Goal: Task Accomplishment & Management: Use online tool/utility

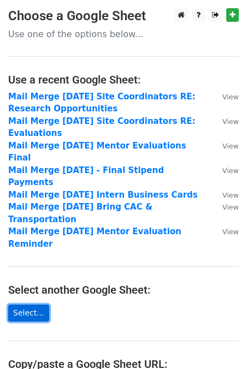
click at [40, 304] on link "Select..." at bounding box center [28, 312] width 41 height 17
click at [28, 304] on link "Select..." at bounding box center [28, 312] width 41 height 17
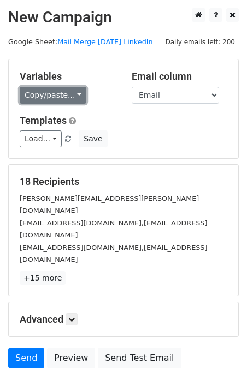
click at [37, 100] on link "Copy/paste..." at bounding box center [53, 95] width 67 height 17
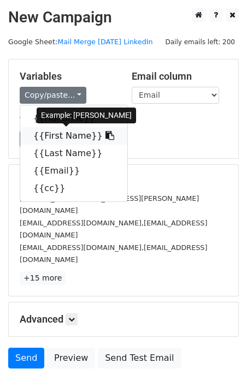
click at [43, 135] on link "{{First Name}}" at bounding box center [73, 135] width 107 height 17
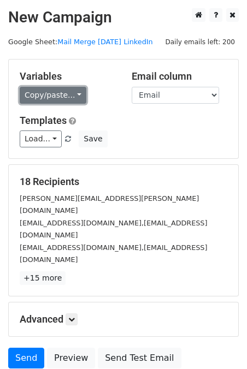
click at [49, 98] on link "Copy/paste..." at bounding box center [53, 95] width 67 height 17
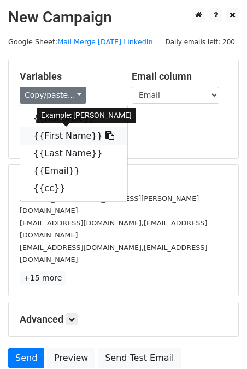
click at [54, 135] on link "{{First Name}}" at bounding box center [73, 135] width 107 height 17
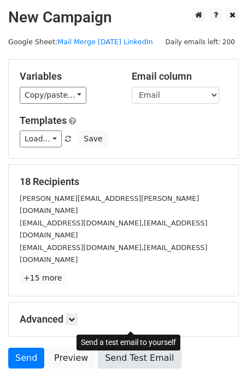
click at [121, 348] on link "Send Test Email" at bounding box center [139, 358] width 83 height 21
click at [116, 348] on link "Send Test Email" at bounding box center [139, 358] width 83 height 21
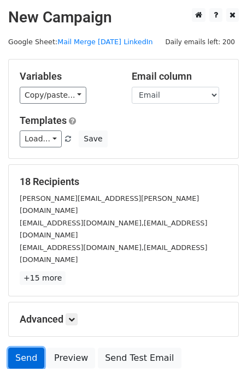
click at [34, 348] on link "Send" at bounding box center [26, 358] width 36 height 21
